Goal: Task Accomplishment & Management: Manage account settings

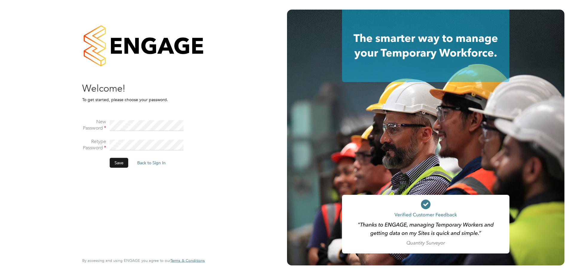
click at [114, 162] on button "Save" at bounding box center [119, 163] width 19 height 10
click at [106, 119] on button "Back to Sign In" at bounding box center [101, 117] width 38 height 10
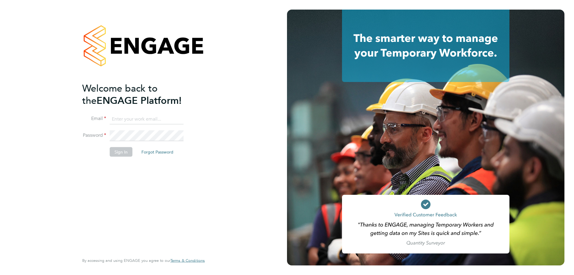
click at [138, 119] on input at bounding box center [147, 119] width 74 height 11
type input "[PERSON_NAME][EMAIL_ADDRESS][DOMAIN_NAME]"
click at [121, 151] on button "Sign In" at bounding box center [121, 152] width 23 height 10
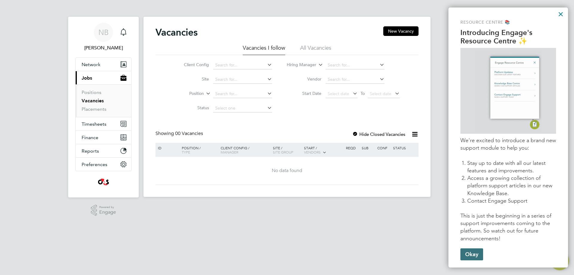
click at [470, 250] on button "Okay" at bounding box center [471, 254] width 23 height 12
